Goal: Find specific page/section: Find specific page/section

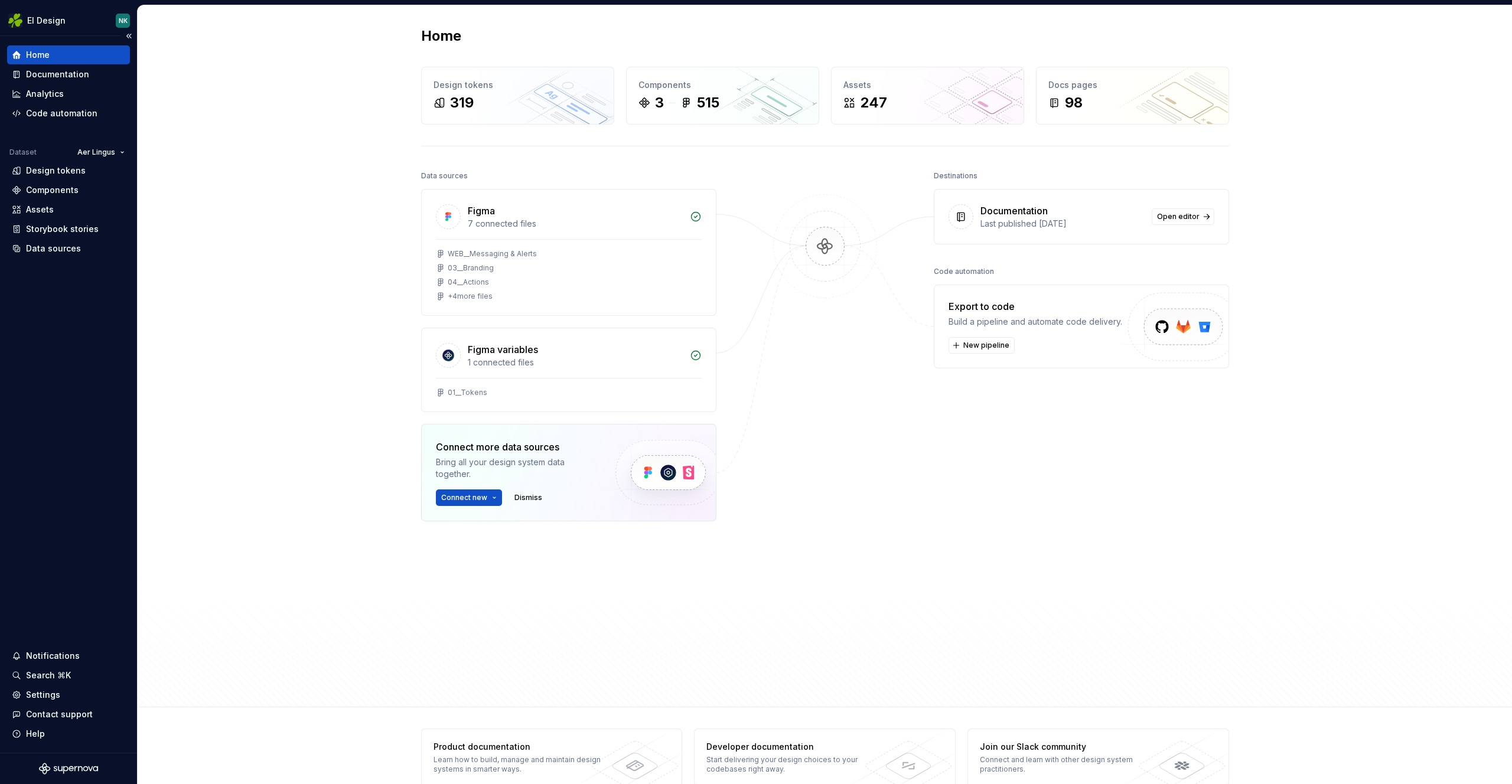
click at [78, 59] on div "Home" at bounding box center [69, 54] width 114 height 12
click at [63, 21] on html "EI Design NK Home Documentation Analytics Code automation Dataset Aer Lingus De…" at bounding box center [756, 392] width 1512 height 784
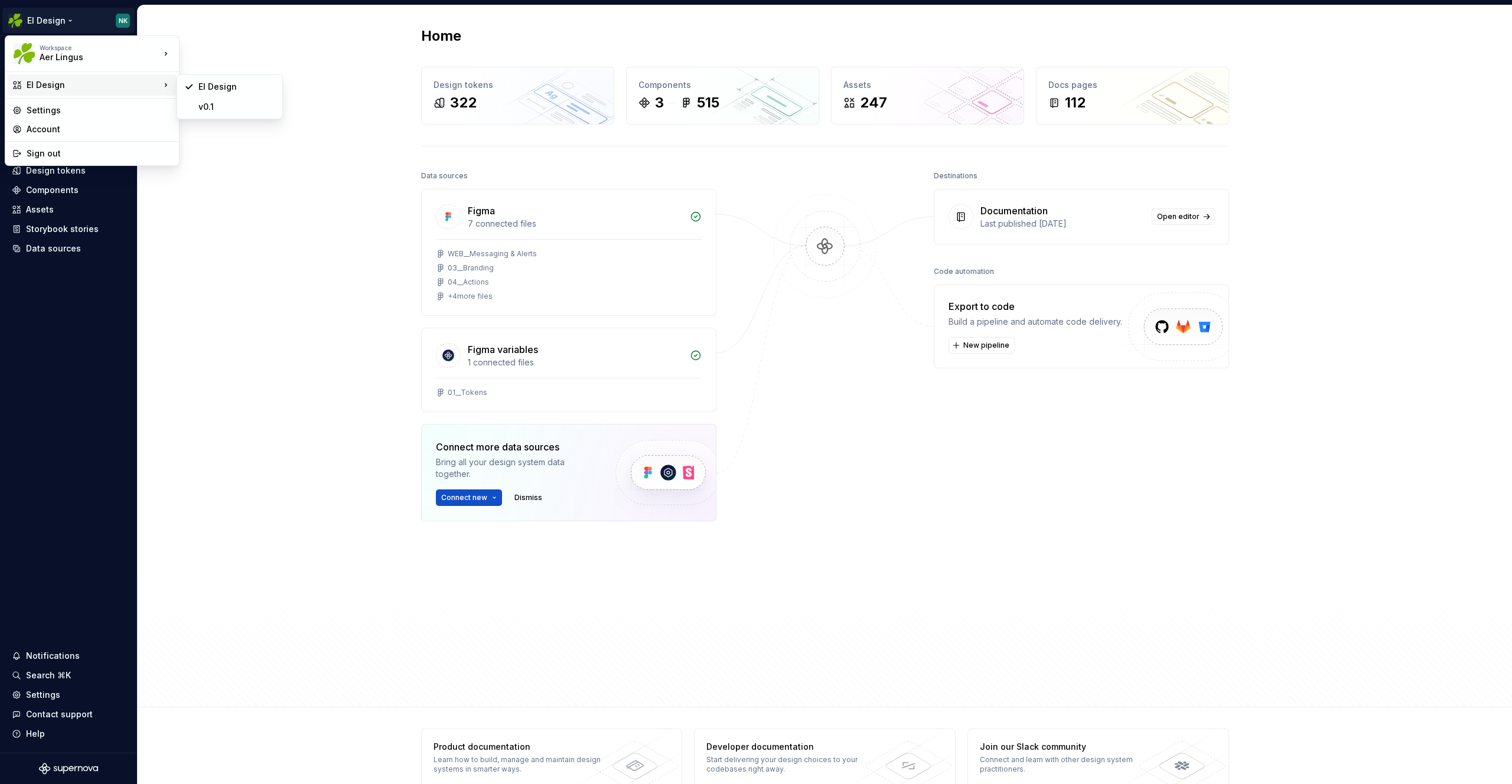
click at [70, 83] on div "EI Design" at bounding box center [93, 85] width 133 height 12
click at [118, 59] on div "Aer Lingus" at bounding box center [90, 57] width 100 height 12
click at [97, 82] on div "EI Design" at bounding box center [93, 85] width 133 height 12
click at [103, 86] on div "EI Design" at bounding box center [93, 85] width 133 height 12
click at [251, 47] on html "EI Design NK Home Documentation Analytics Code automation Dataset Aer Lingus De…" at bounding box center [756, 392] width 1512 height 784
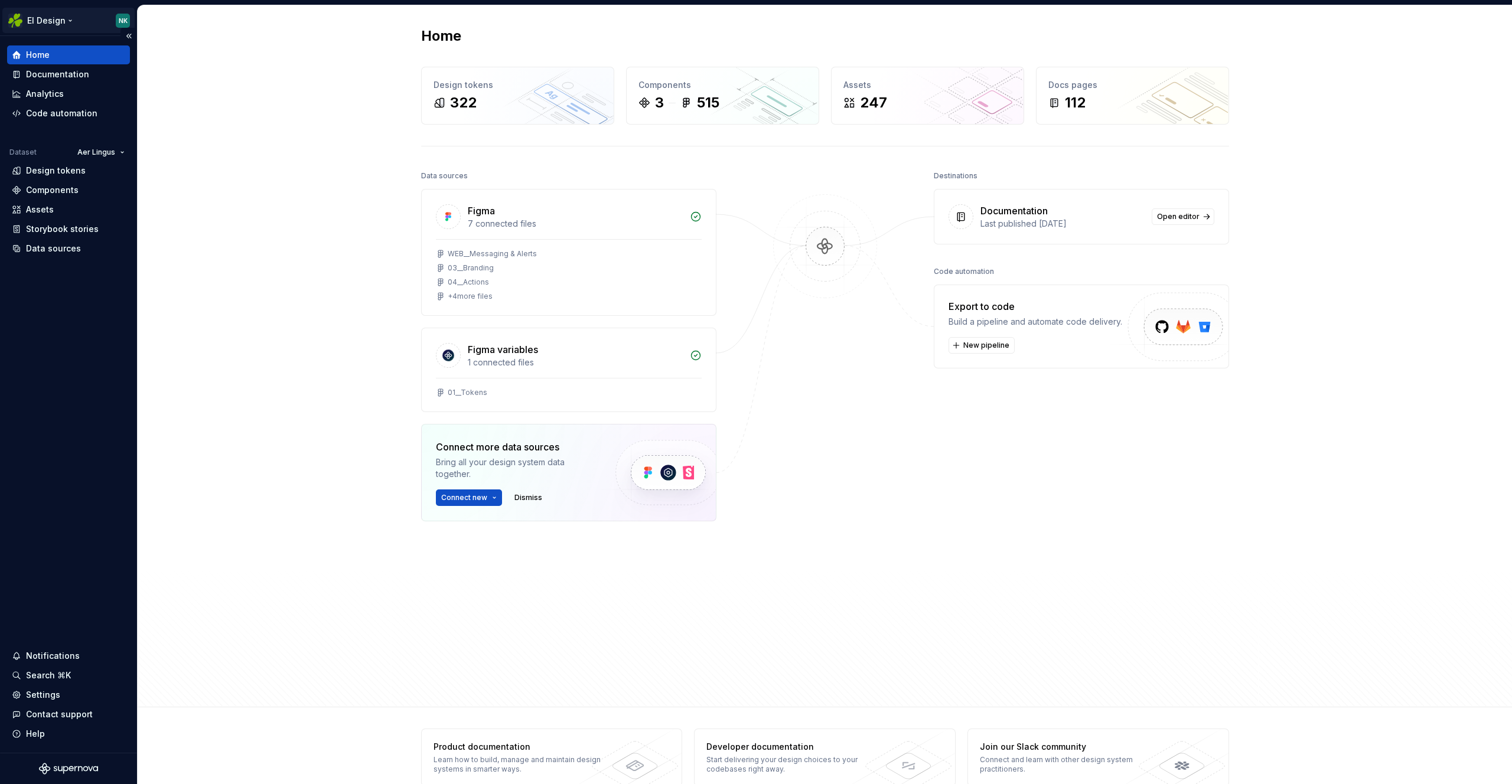
click at [50, 22] on html "EI Design NK Home Documentation Analytics Code automation Dataset Aer Lingus De…" at bounding box center [756, 392] width 1512 height 784
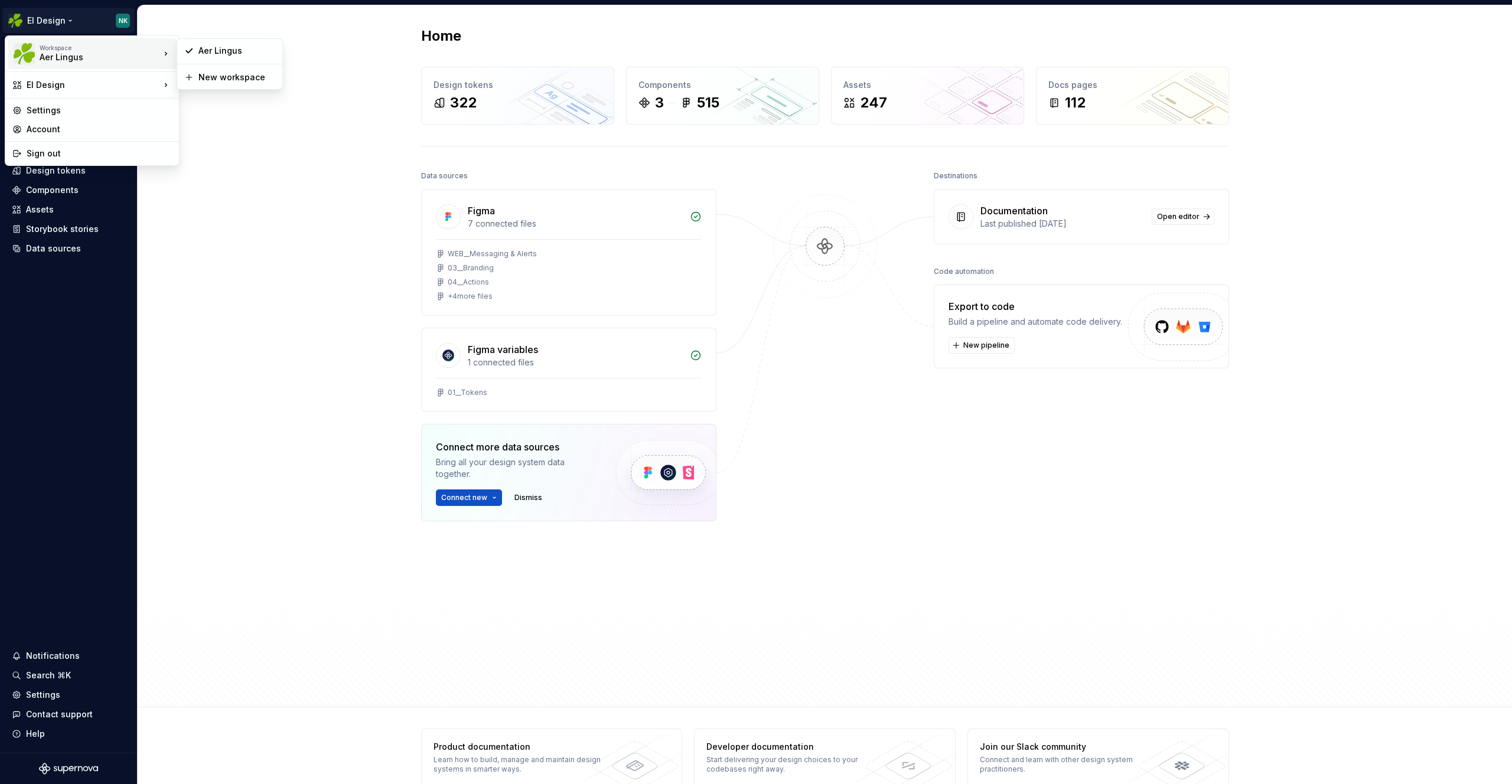
click at [33, 57] on img at bounding box center [23, 53] width 21 height 21
click at [251, 113] on html "EI Design NK Home Documentation Analytics Code automation Dataset Aer Lingus De…" at bounding box center [756, 392] width 1512 height 784
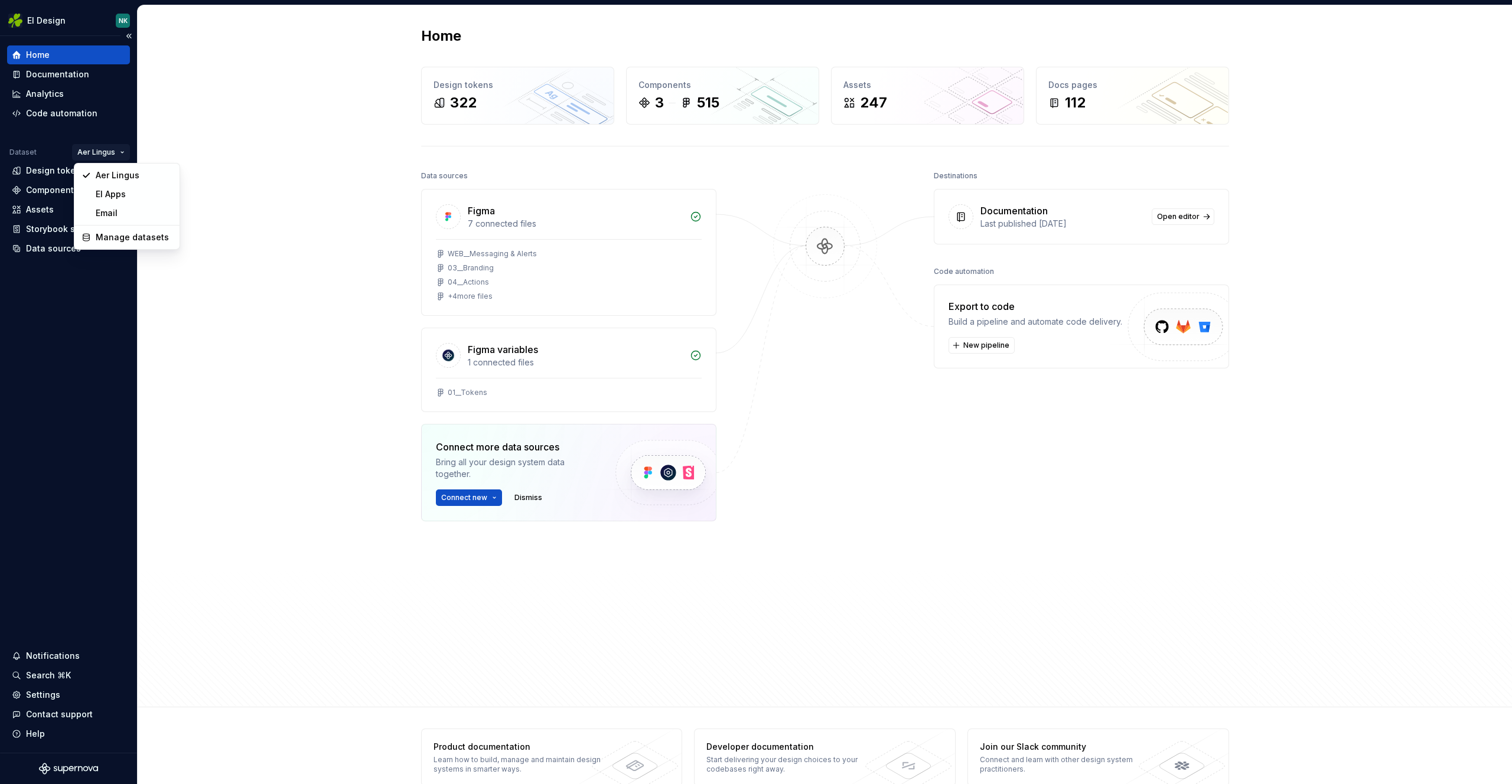
click at [122, 153] on html "EI Design NK Home Documentation Analytics Code automation Dataset Aer Lingus De…" at bounding box center [756, 392] width 1512 height 784
click at [124, 153] on html "EI Design NK Home Documentation Analytics Code automation Dataset Aer Lingus De…" at bounding box center [756, 392] width 1512 height 784
click at [195, 98] on div "Home Design tokens 322 Components 3 515 Assets 247 Docs pages 112 Data sources …" at bounding box center [825, 357] width 1374 height 702
click at [76, 19] on html "EI Design NK Home Documentation Analytics Code automation Dataset Aer Lingus De…" at bounding box center [756, 392] width 1512 height 784
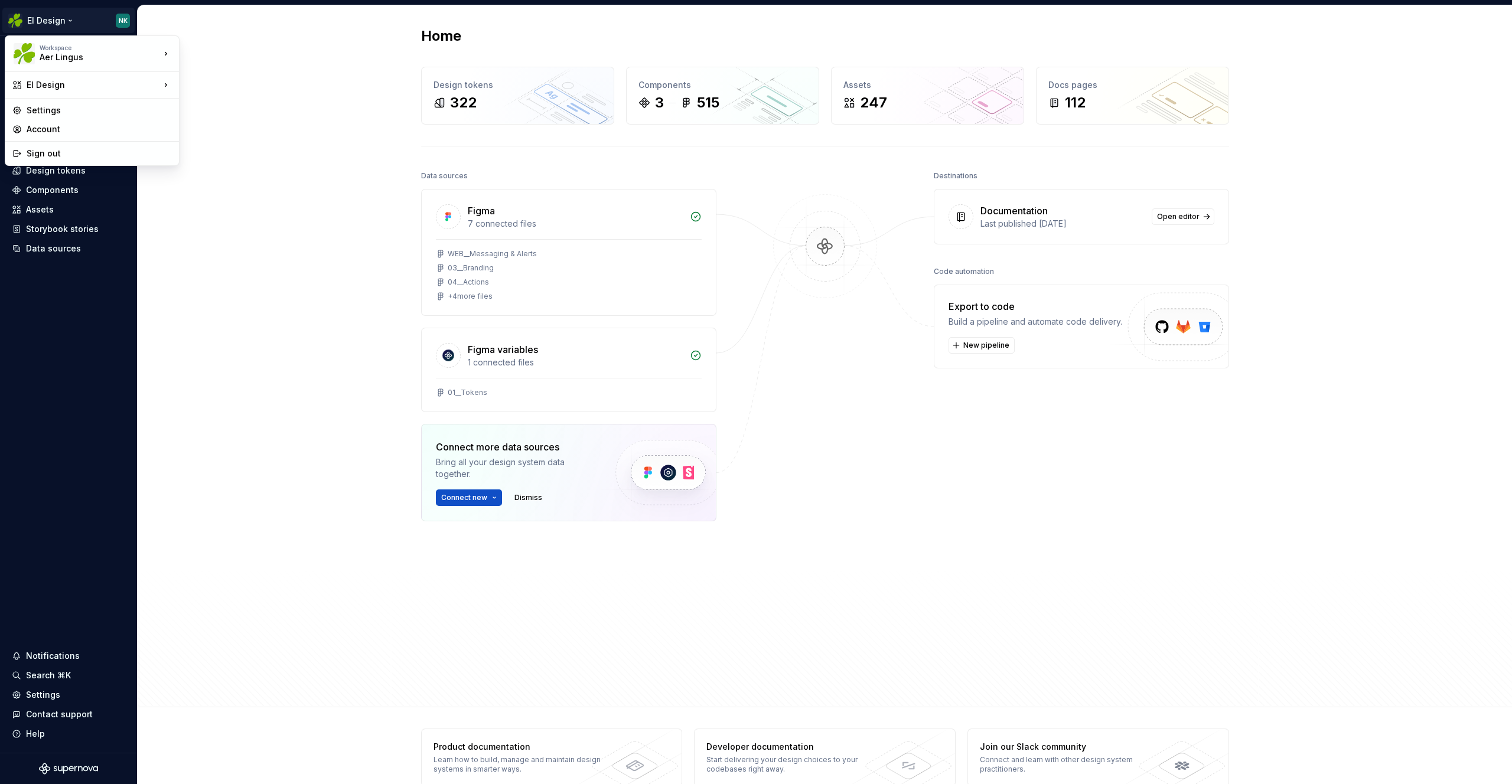
click at [251, 127] on html "EI Design NK Home Documentation Analytics Code automation Dataset Aer Lingus De…" at bounding box center [756, 392] width 1512 height 784
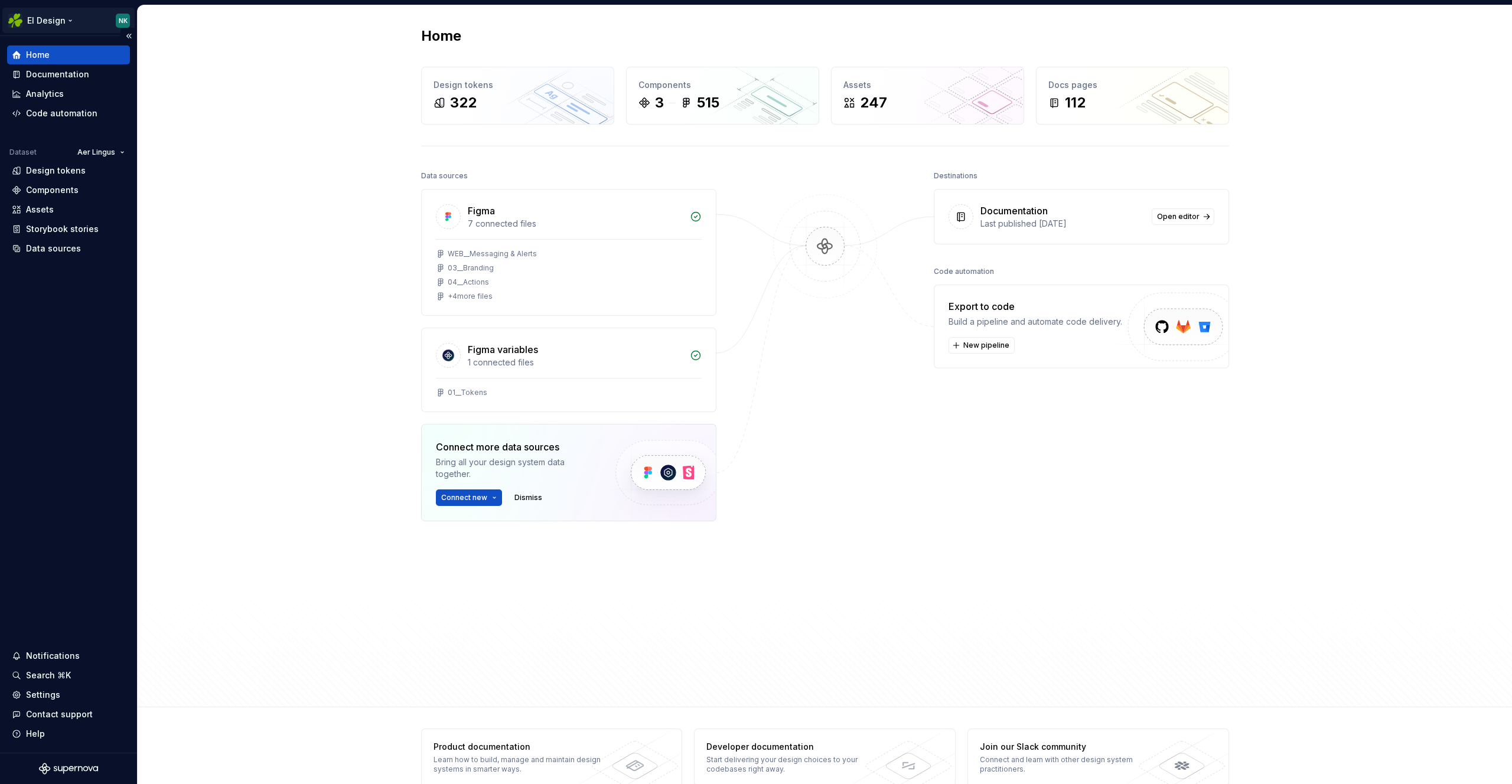
click at [64, 16] on html "EI Design NK Home Documentation Analytics Code automation Dataset Aer Lingus De…" at bounding box center [756, 392] width 1512 height 784
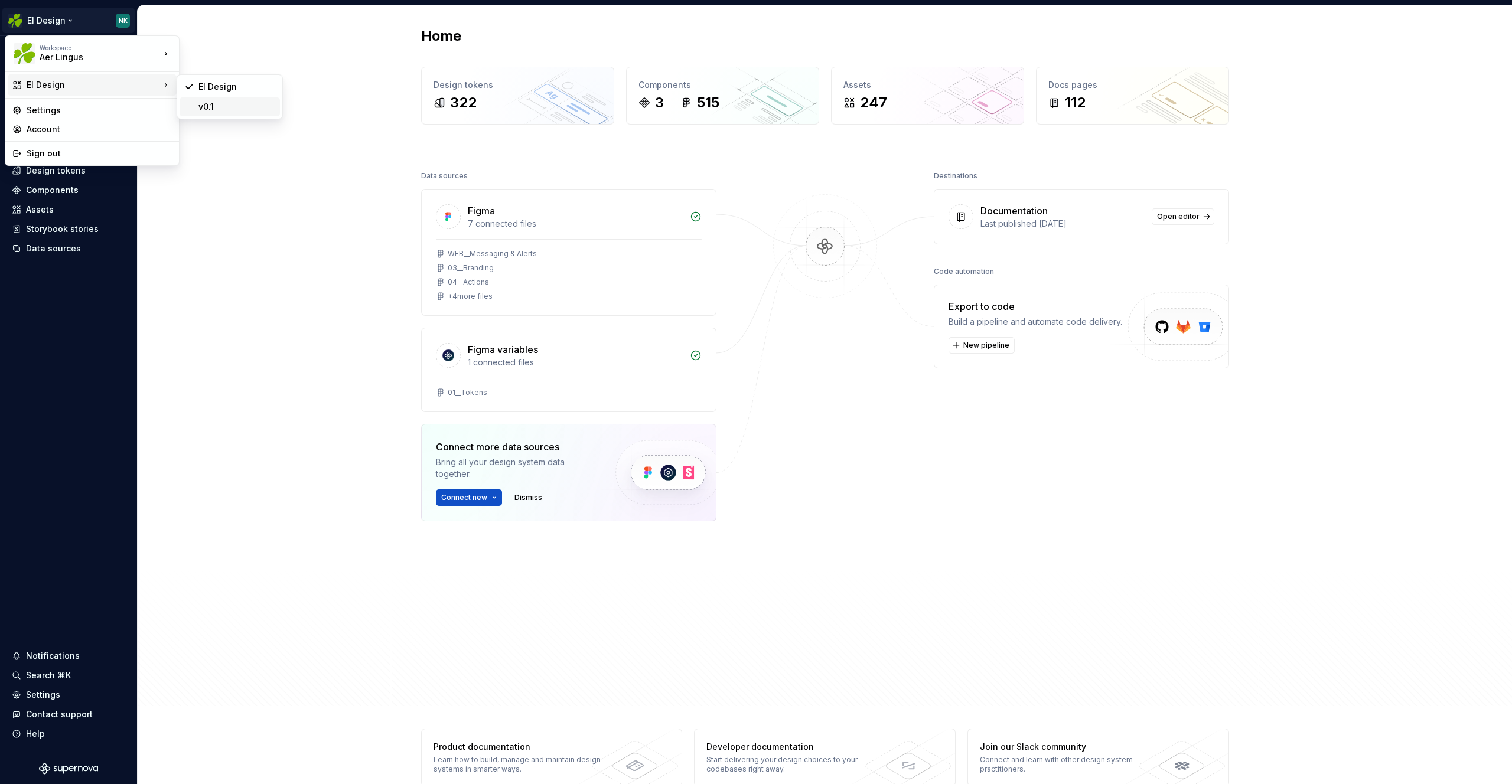
click at [226, 99] on div "v0.1" at bounding box center [230, 107] width 100 height 19
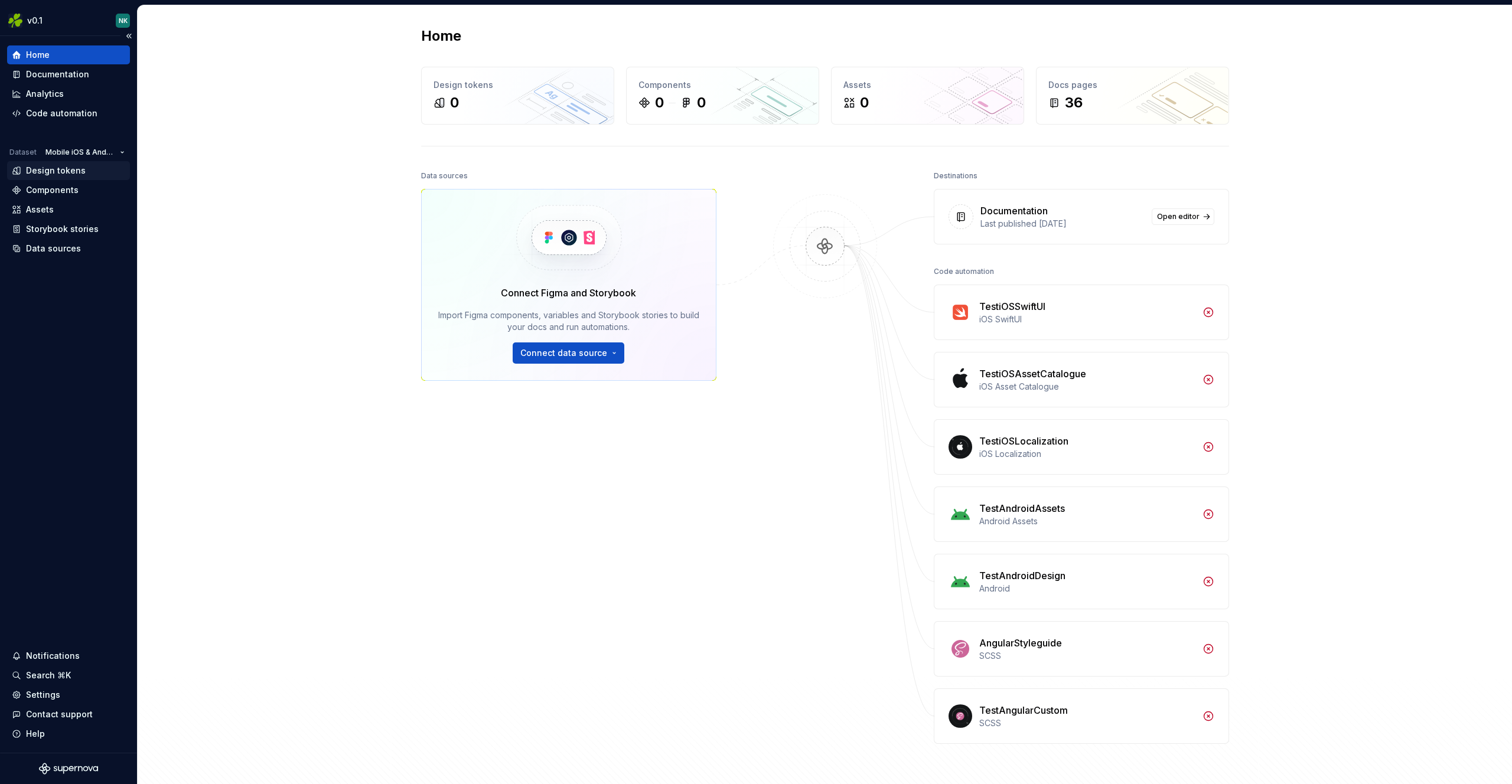
click at [55, 174] on div "Design tokens" at bounding box center [55, 171] width 60 height 12
